Goal: Task Accomplishment & Management: Manage account settings

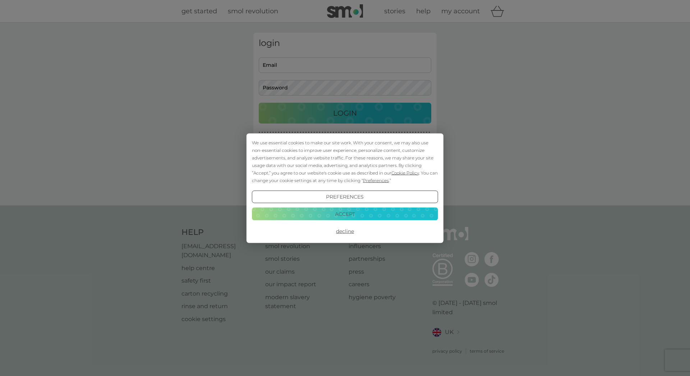
click at [346, 231] on button "Decline" at bounding box center [345, 231] width 186 height 13
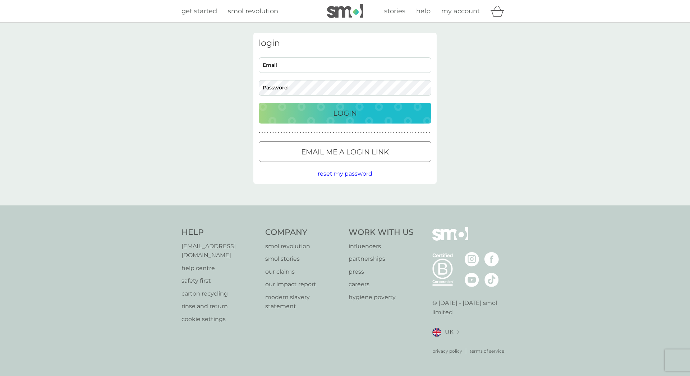
click at [358, 152] on p "Email me a login link" at bounding box center [345, 152] width 88 height 12
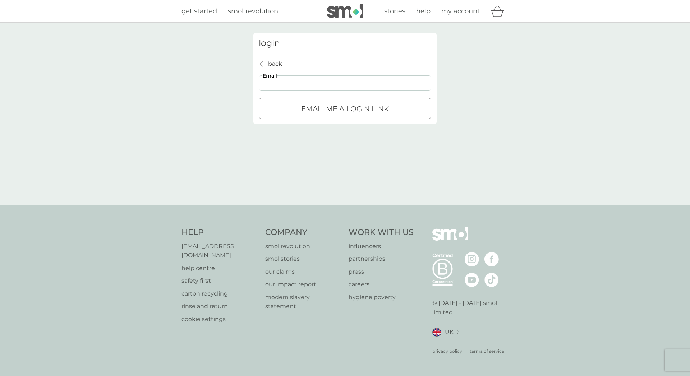
click at [314, 82] on input "Email" at bounding box center [345, 82] width 173 height 15
type input "theycallmeadam@hotmail.com"
click at [327, 110] on p "Email me a login link" at bounding box center [345, 109] width 88 height 12
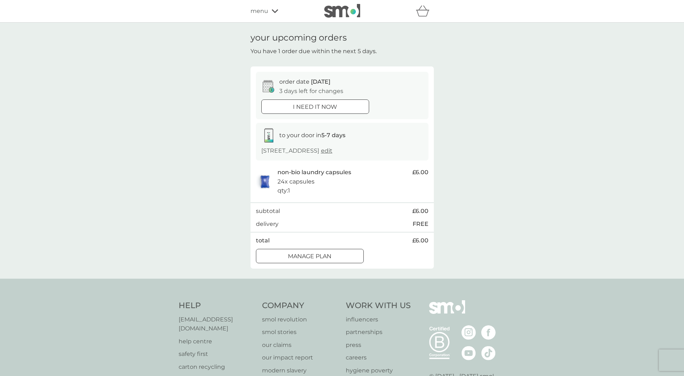
click at [336, 260] on button "Manage plan" at bounding box center [310, 256] width 108 height 14
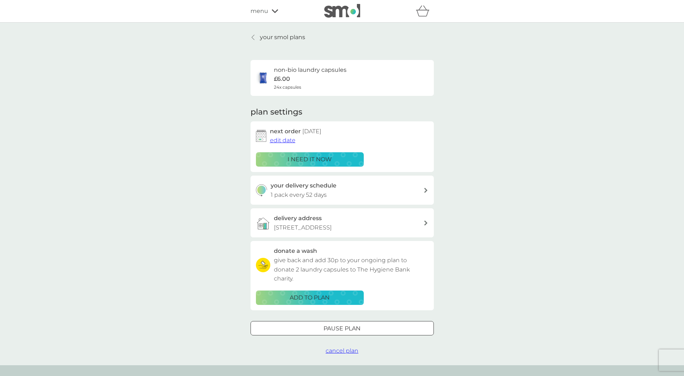
click at [279, 139] on span "edit date" at bounding box center [283, 140] width 26 height 7
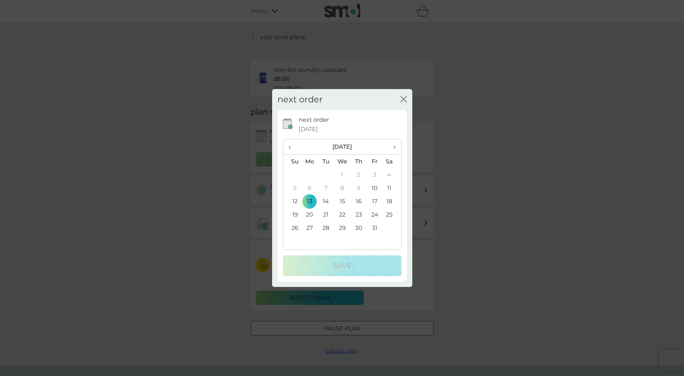
click at [376, 215] on td "24" at bounding box center [375, 214] width 16 height 13
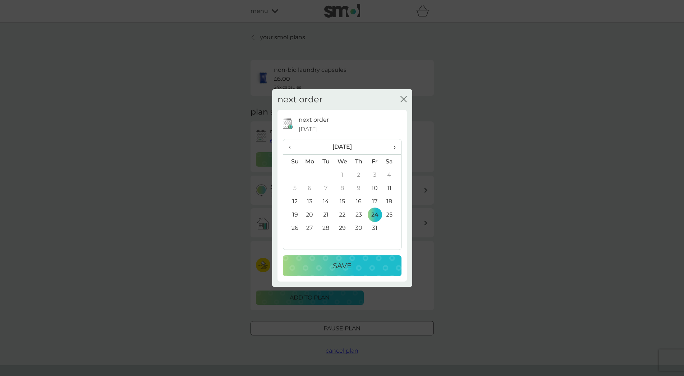
click at [362, 260] on button "Save" at bounding box center [342, 266] width 119 height 21
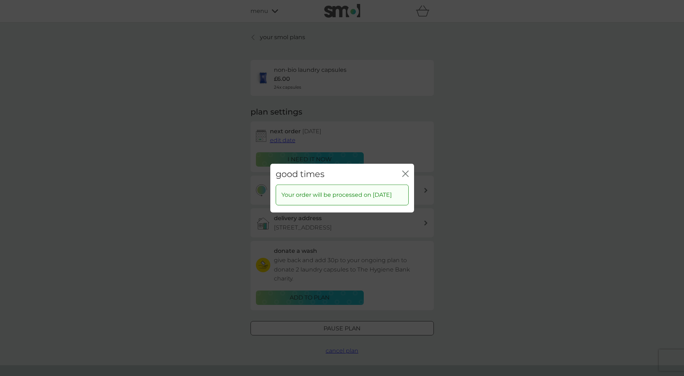
click at [401, 167] on div "good times close" at bounding box center [342, 174] width 144 height 21
click at [405, 171] on icon "close" at bounding box center [404, 174] width 3 height 6
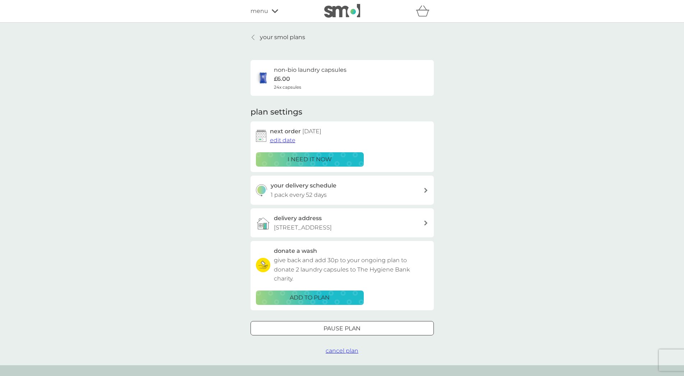
click at [479, 115] on div "your smol plans non-bio laundry capsules £6.00 24x capsules plan settings next …" at bounding box center [342, 194] width 684 height 343
